Goal: Task Accomplishment & Management: Use online tool/utility

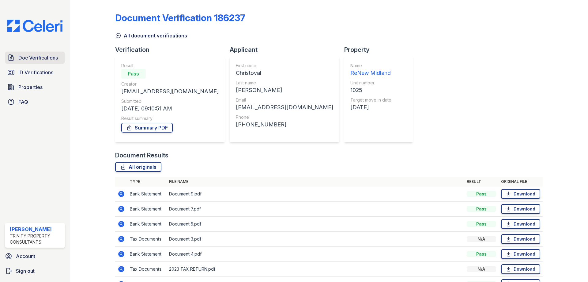
scroll to position [82, 0]
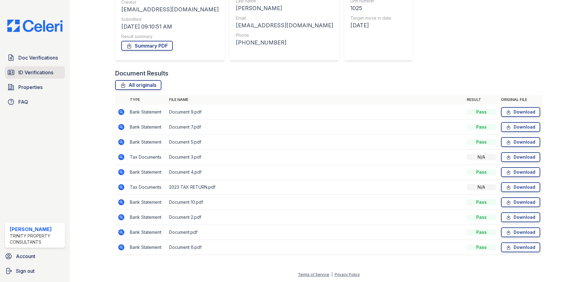
click at [47, 69] on span "ID Verifications" at bounding box center [35, 72] width 35 height 7
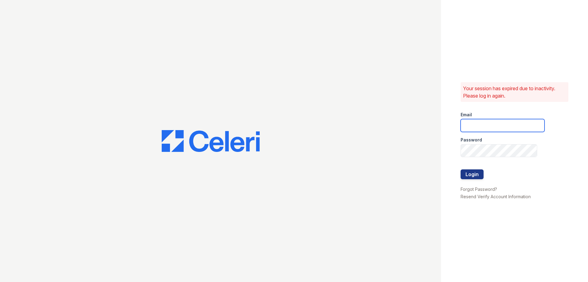
type input "wadams@trinity-pm.com"
click at [463, 173] on button "Login" at bounding box center [472, 174] width 23 height 10
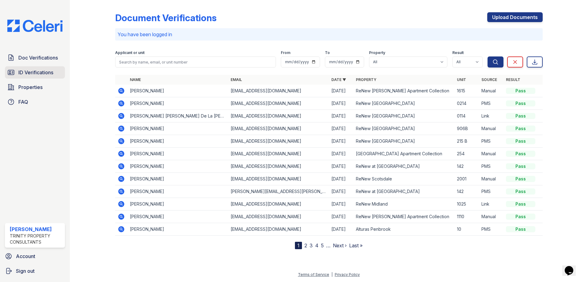
click at [40, 70] on span "ID Verifications" at bounding box center [35, 72] width 35 height 7
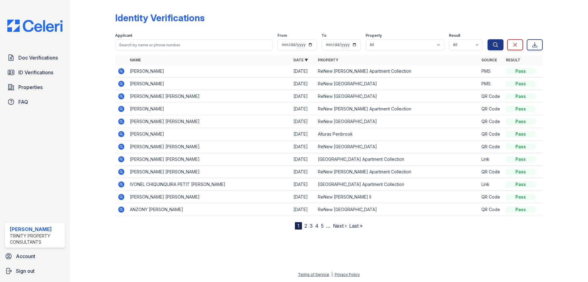
click at [306, 226] on link "2" at bounding box center [306, 226] width 3 height 6
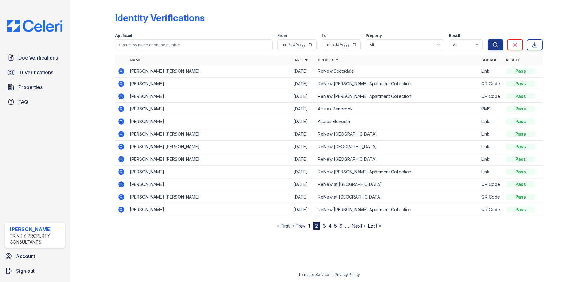
click at [310, 227] on link "1" at bounding box center [309, 226] width 2 height 6
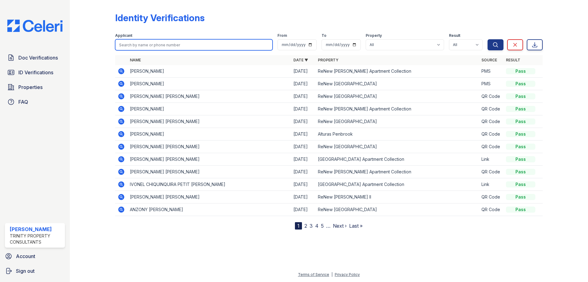
click at [209, 46] on input "search" at bounding box center [194, 44] width 158 height 11
type input "[PERSON_NAME]"
click at [488, 39] on button "Search" at bounding box center [496, 44] width 16 height 11
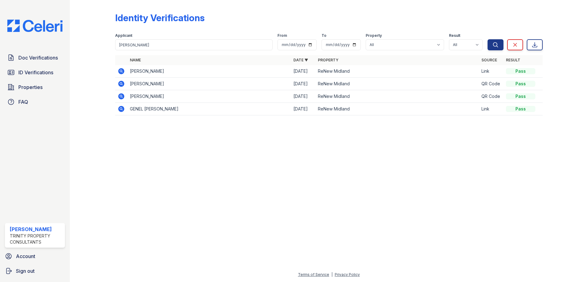
click at [121, 83] on icon at bounding box center [121, 83] width 2 height 2
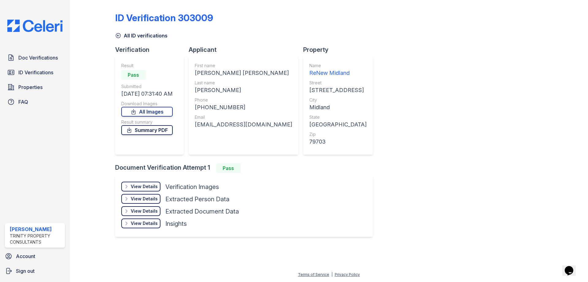
click at [142, 131] on link "Summary PDF" at bounding box center [146, 130] width 51 height 10
drag, startPoint x: 360, startPoint y: 44, endPoint x: 353, endPoint y: 45, distance: 6.5
click at [360, 44] on div "ID Verification 303009 All ID verifications Verification Result Pass Submitted …" at bounding box center [329, 123] width 428 height 243
click at [44, 73] on span "ID Verifications" at bounding box center [35, 72] width 35 height 7
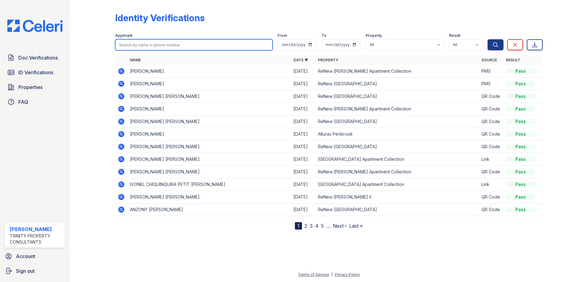
click at [153, 44] on input "search" at bounding box center [194, 44] width 158 height 11
type input "Velasco"
click at [488, 39] on button "Search" at bounding box center [496, 44] width 16 height 11
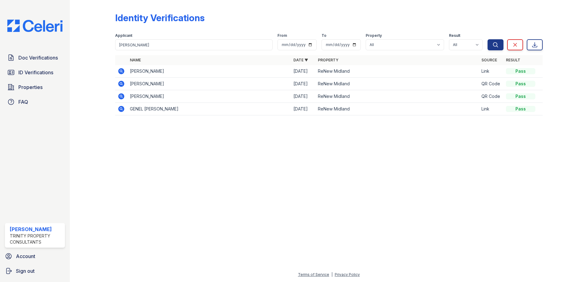
click at [122, 71] on icon at bounding box center [121, 71] width 2 height 2
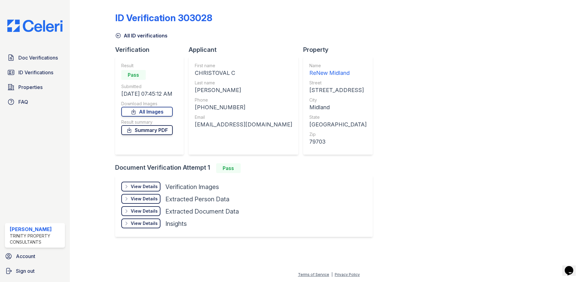
click at [153, 133] on link "Summary PDF" at bounding box center [146, 130] width 51 height 10
